Goal: Transaction & Acquisition: Subscribe to service/newsletter

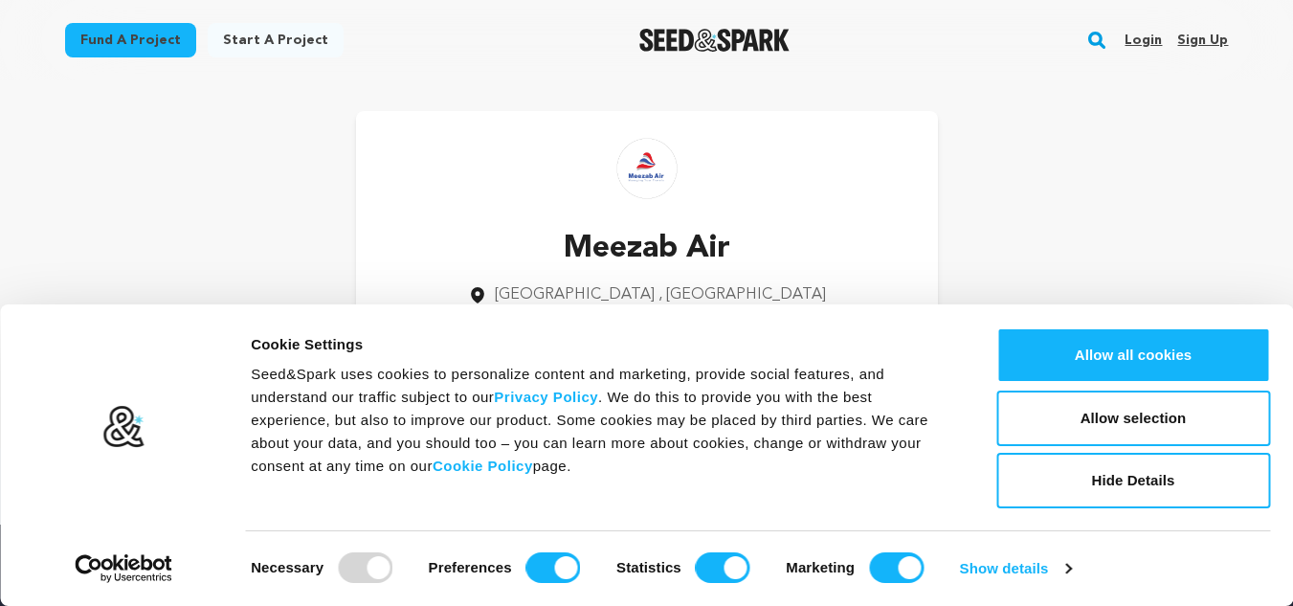
click at [1191, 39] on link "Sign up" at bounding box center [1203, 40] width 51 height 31
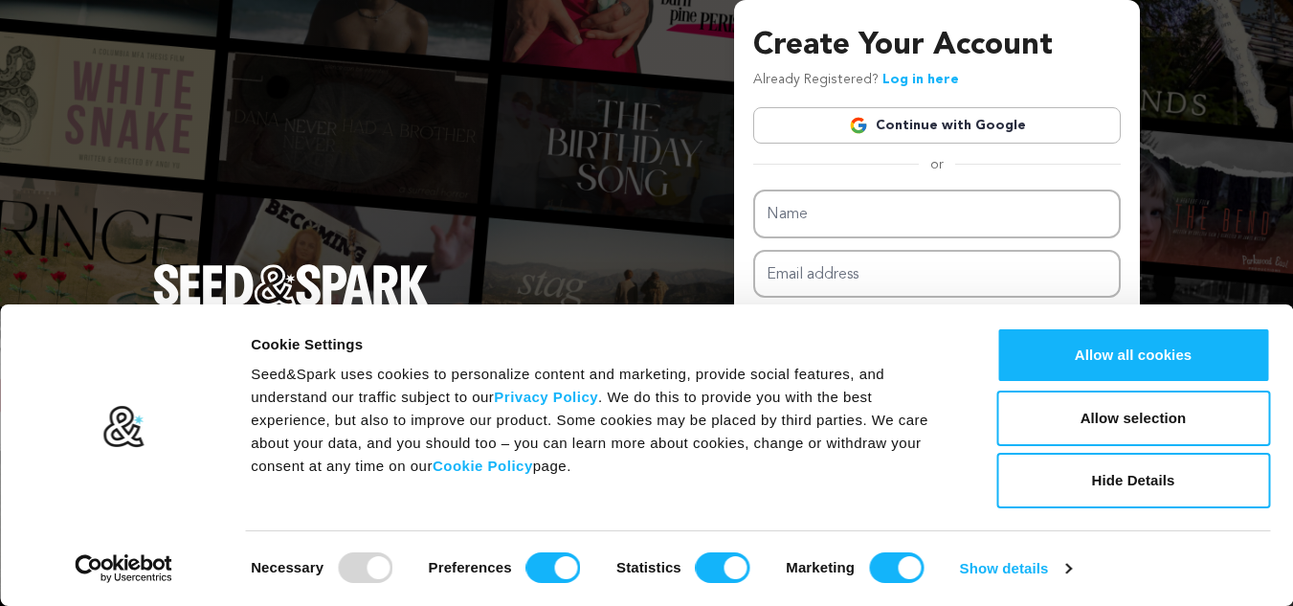
click at [1228, 251] on div "Create Your Account Already Registered? Log in here Continue with Google or eyJ…" at bounding box center [646, 304] width 1293 height 609
click at [1134, 481] on button "Hide Details" at bounding box center [1134, 481] width 274 height 56
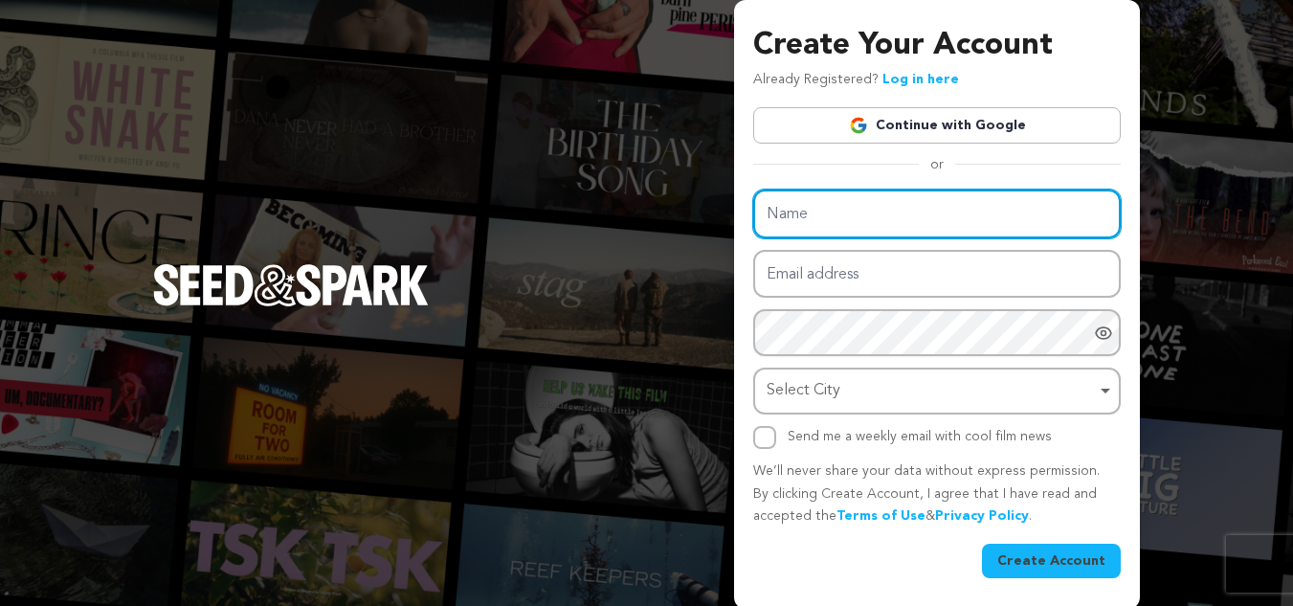
click at [843, 212] on input "Name" at bounding box center [937, 214] width 368 height 49
type input "Orgate Runner"
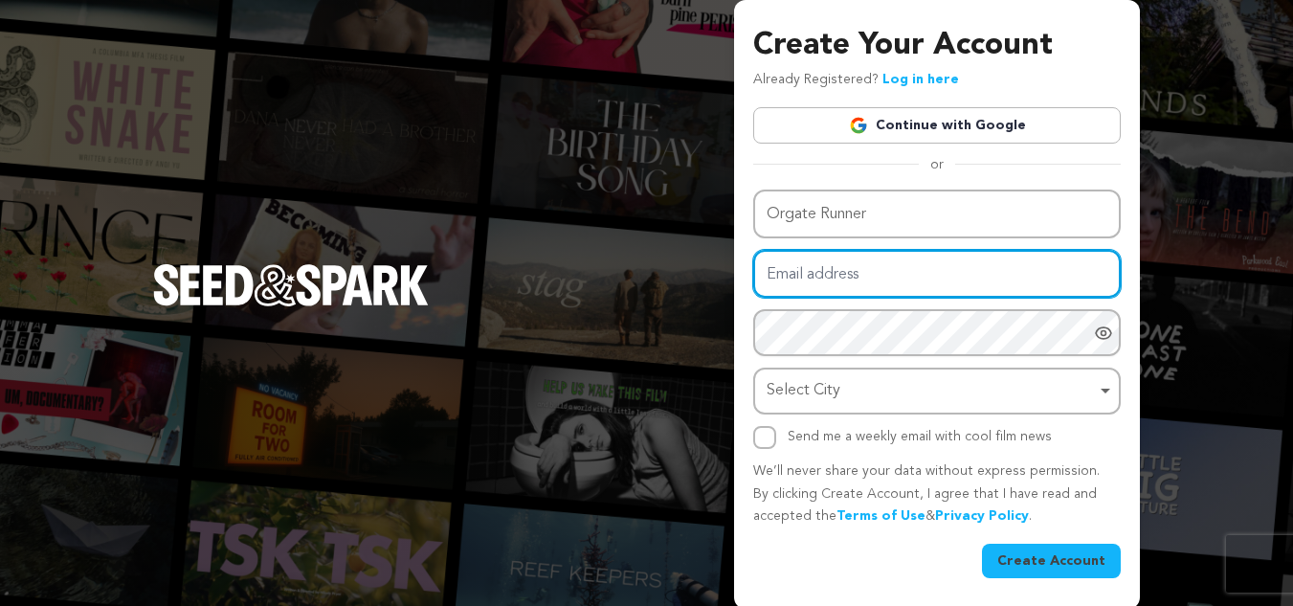
click at [847, 280] on input "Email address" at bounding box center [937, 274] width 368 height 49
type input "contact@orgaterunners.com"
drag, startPoint x: 962, startPoint y: 273, endPoint x: 690, endPoint y: 271, distance: 271.9
click at [690, 271] on div "Create Your Account Already Registered? Log in here Continue with Google or eyJ…" at bounding box center [646, 304] width 1293 height 609
type input "[EMAIL_ADDRESS][DOMAIN_NAME]"
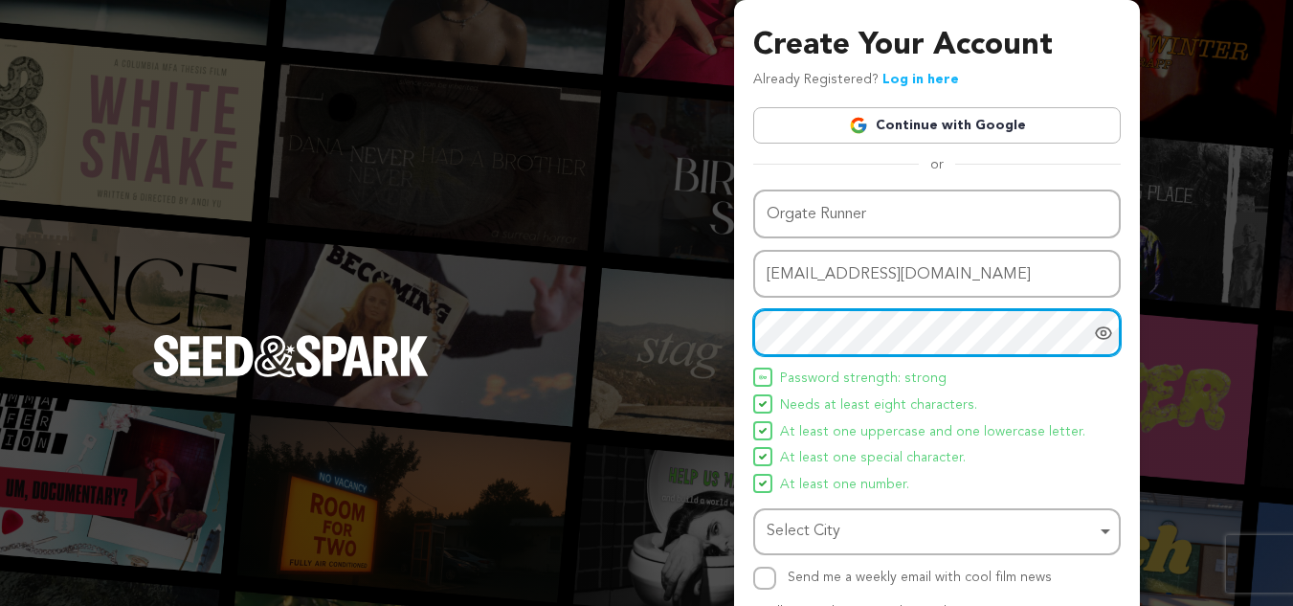
click at [834, 528] on div "Select City Remove item" at bounding box center [931, 532] width 329 height 28
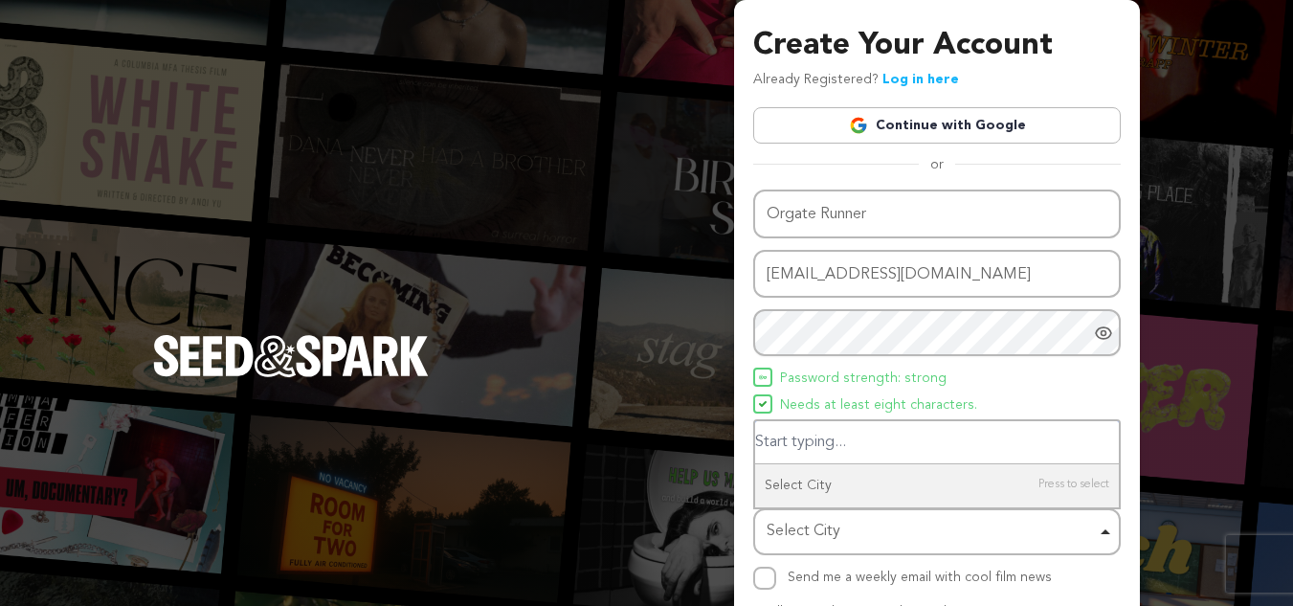
type input "l"
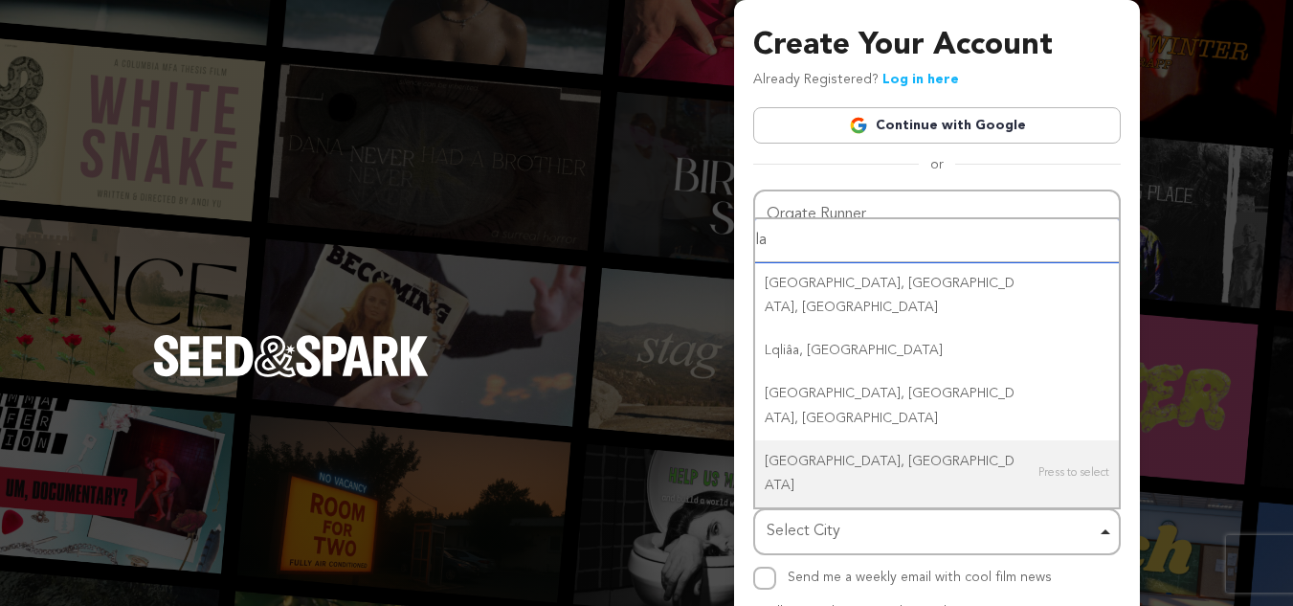
type input "l"
type input "U"
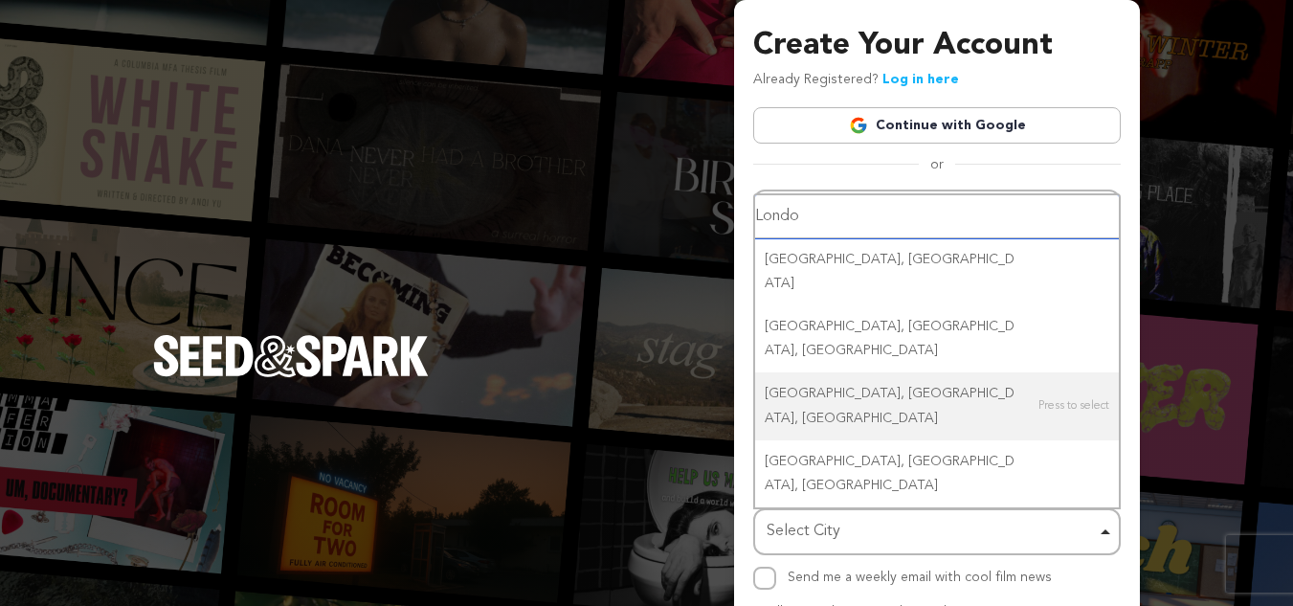
type input "London"
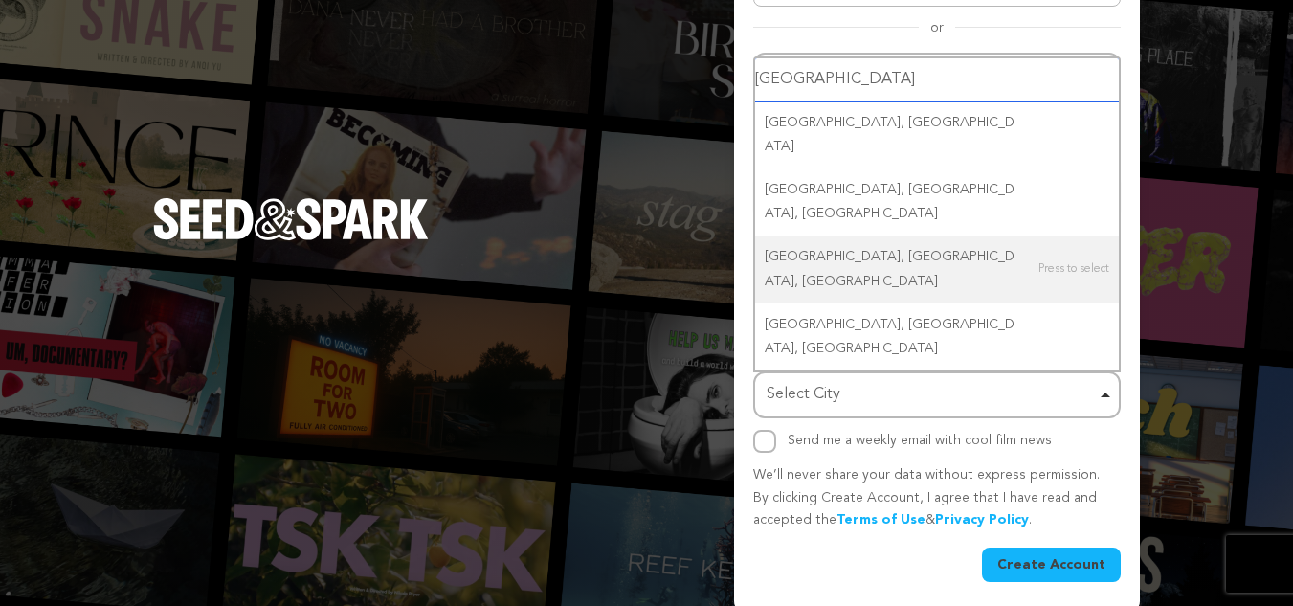
scroll to position [144, 0]
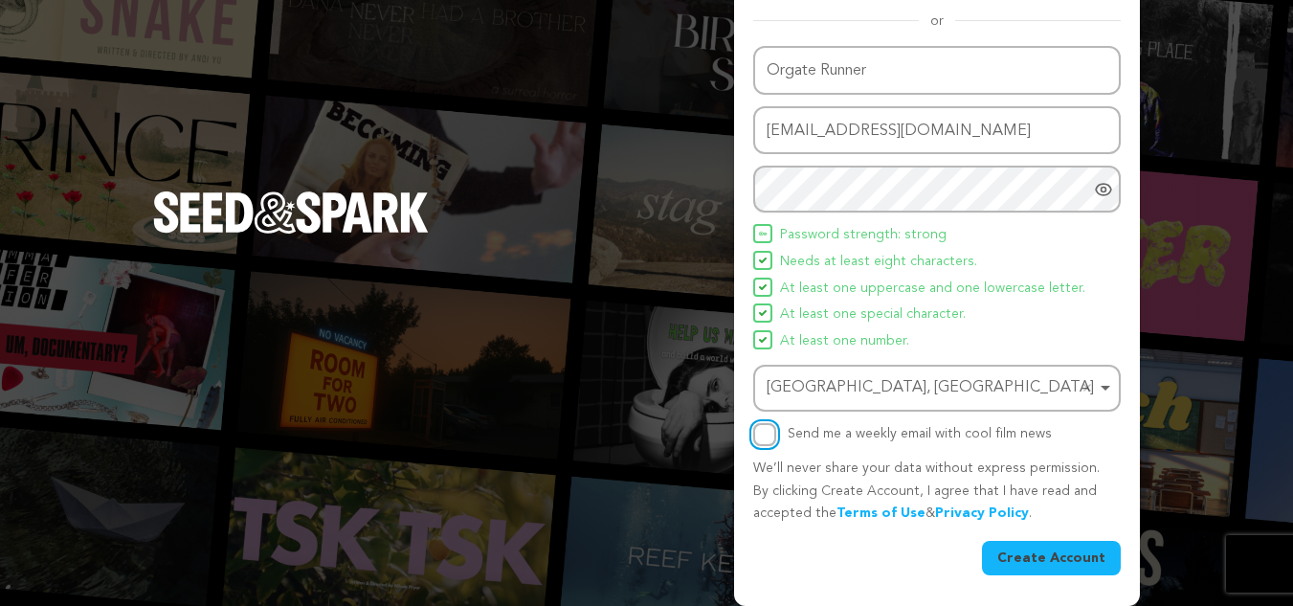
click at [763, 432] on input "Send me a weekly email with cool film news" at bounding box center [764, 434] width 23 height 23
checkbox input "true"
click at [1064, 555] on button "Create Account" at bounding box center [1051, 558] width 139 height 34
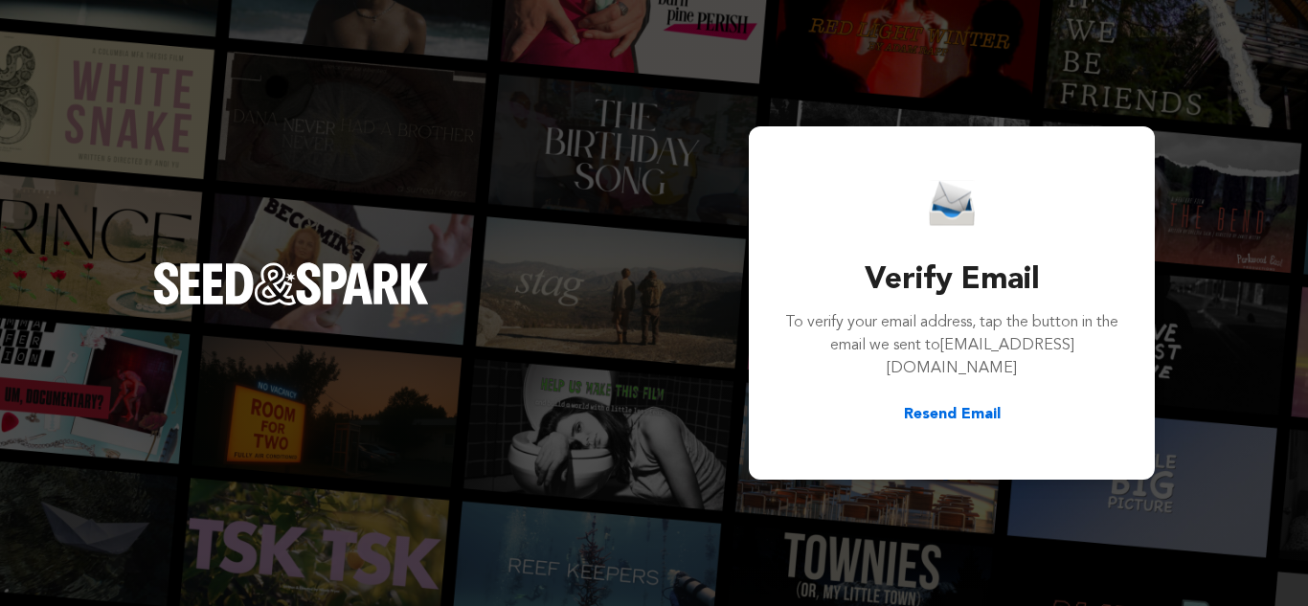
click at [953, 403] on button "Resend Email" at bounding box center [952, 414] width 97 height 23
